Goal: Transaction & Acquisition: Purchase product/service

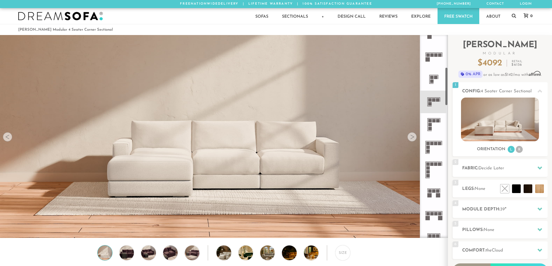
scroll to position [174, 0]
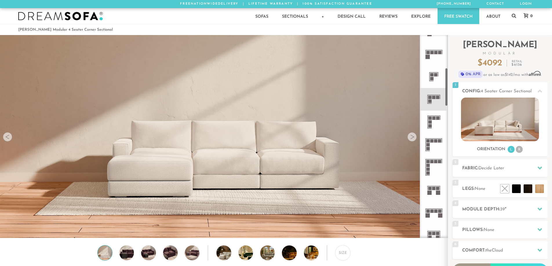
click at [433, 120] on rect at bounding box center [433, 117] width 3 height 3
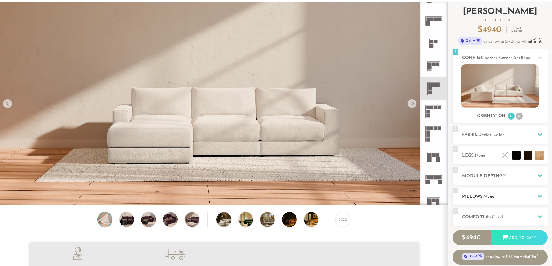
scroll to position [27, 0]
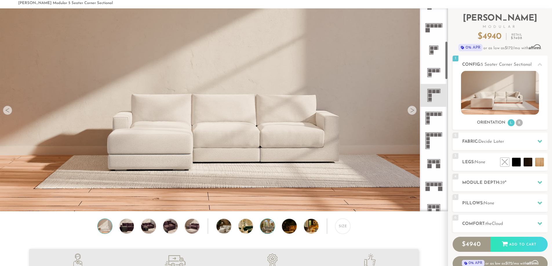
click at [267, 225] on img at bounding box center [273, 226] width 26 height 14
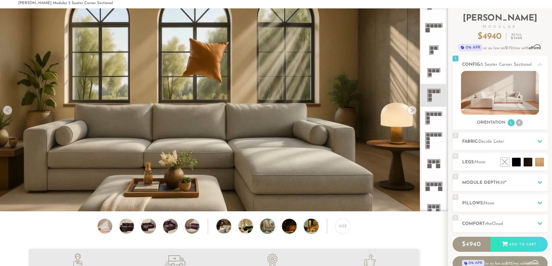
click at [313, 233] on img at bounding box center [317, 226] width 26 height 14
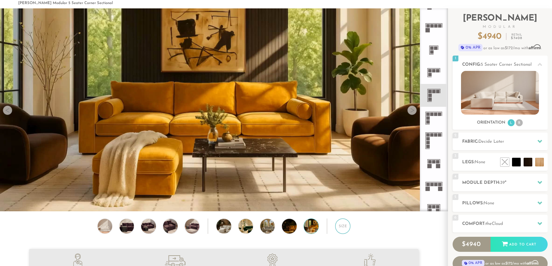
click at [347, 232] on div "Size" at bounding box center [342, 226] width 15 height 15
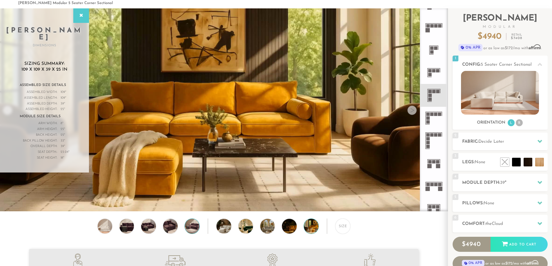
click at [195, 233] on img at bounding box center [191, 226] width 17 height 14
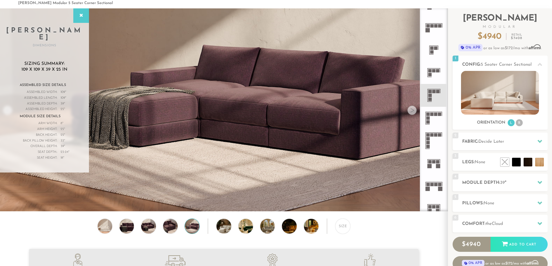
click at [160, 229] on div "Size" at bounding box center [223, 228] width 447 height 18
click at [172, 227] on img at bounding box center [170, 226] width 17 height 14
